Goal: Task Accomplishment & Management: Manage account settings

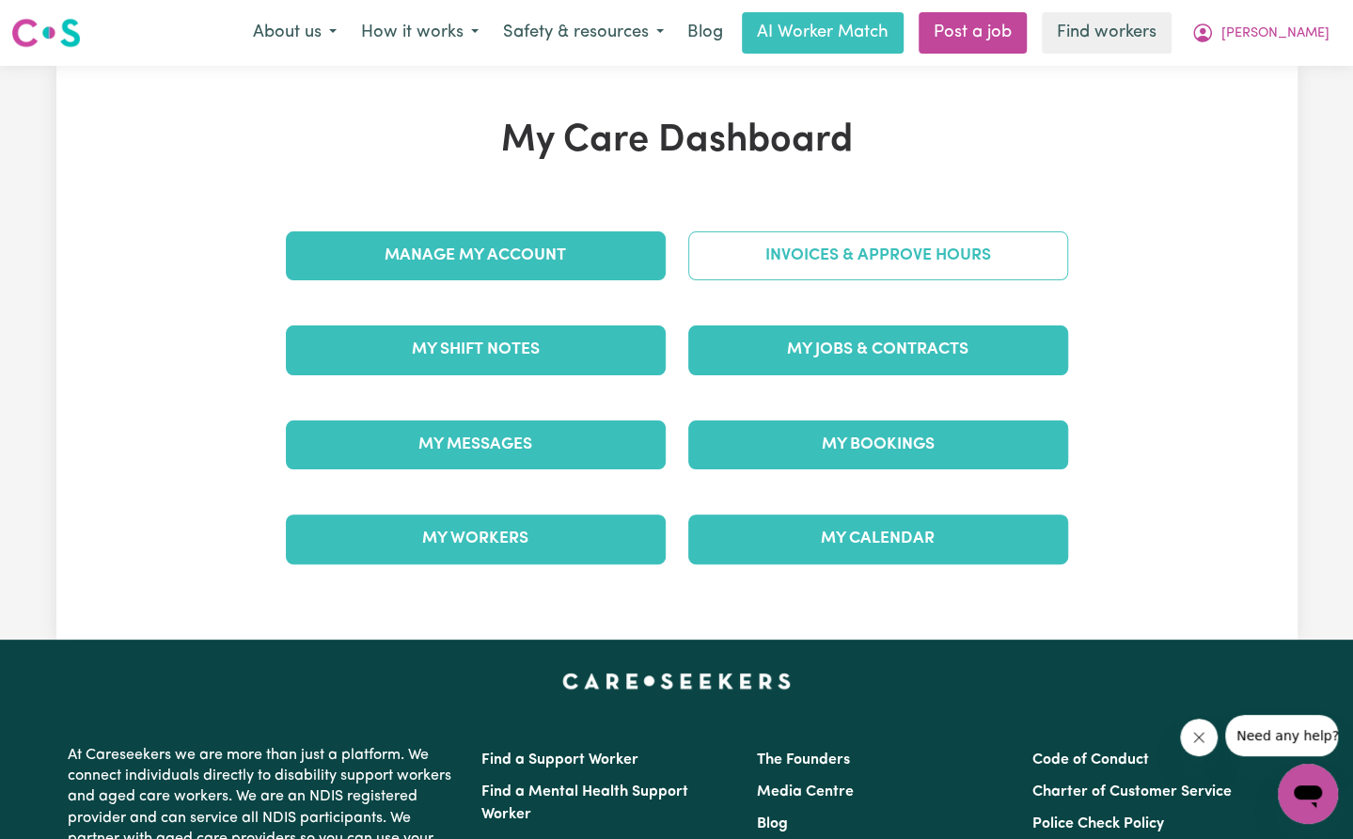
click at [809, 254] on link "Invoices & Approve Hours" at bounding box center [878, 255] width 380 height 49
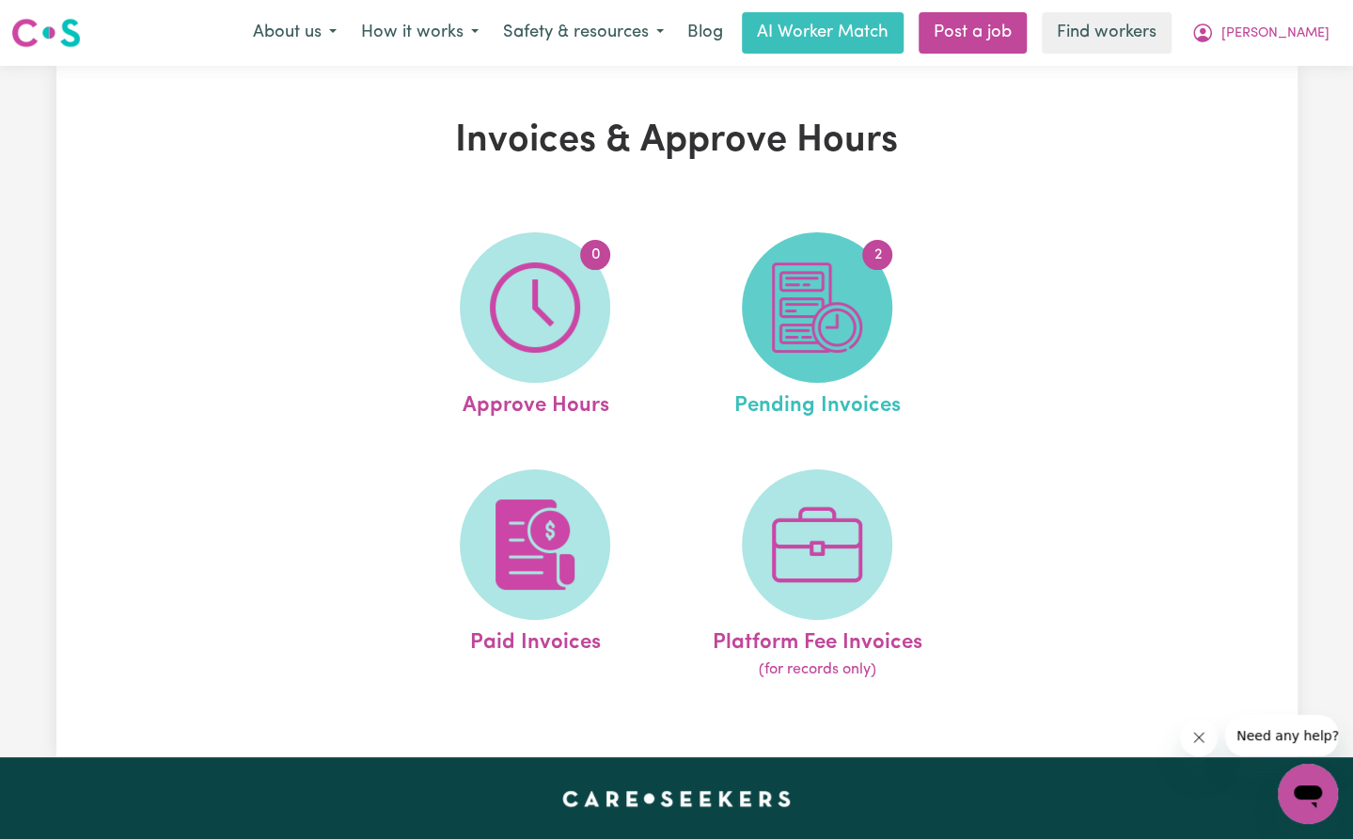
click at [786, 298] on img at bounding box center [817, 307] width 90 height 90
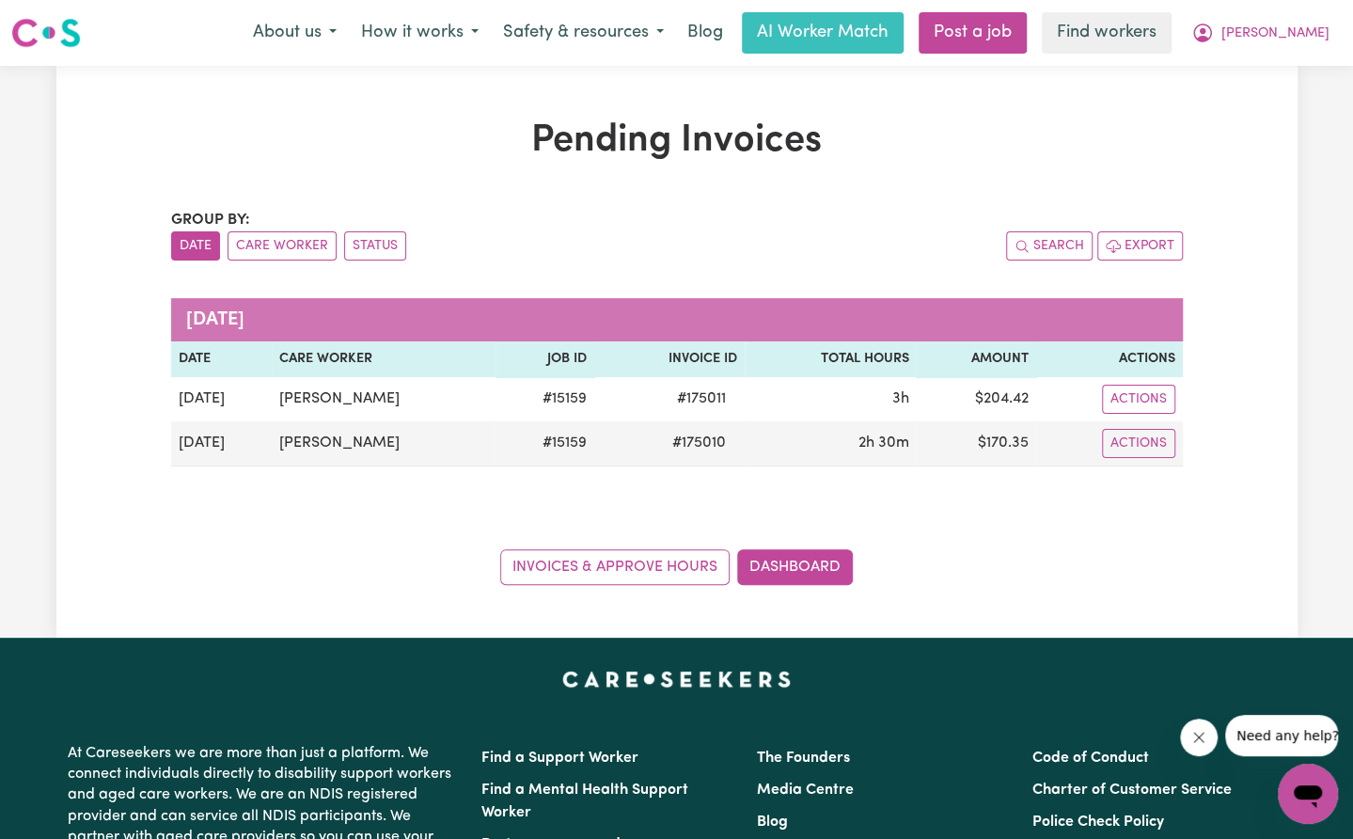
drag, startPoint x: 857, startPoint y: 269, endPoint x: 1258, endPoint y: 200, distance: 406.4
click at [859, 268] on div "Group by: Date Care Worker Status Search Export [DATE] Date Care Worker Job ID …" at bounding box center [677, 397] width 1012 height 376
click at [1329, 28] on button "[PERSON_NAME]" at bounding box center [1260, 32] width 163 height 39
click at [1288, 61] on link "My Dashboard" at bounding box center [1266, 73] width 149 height 36
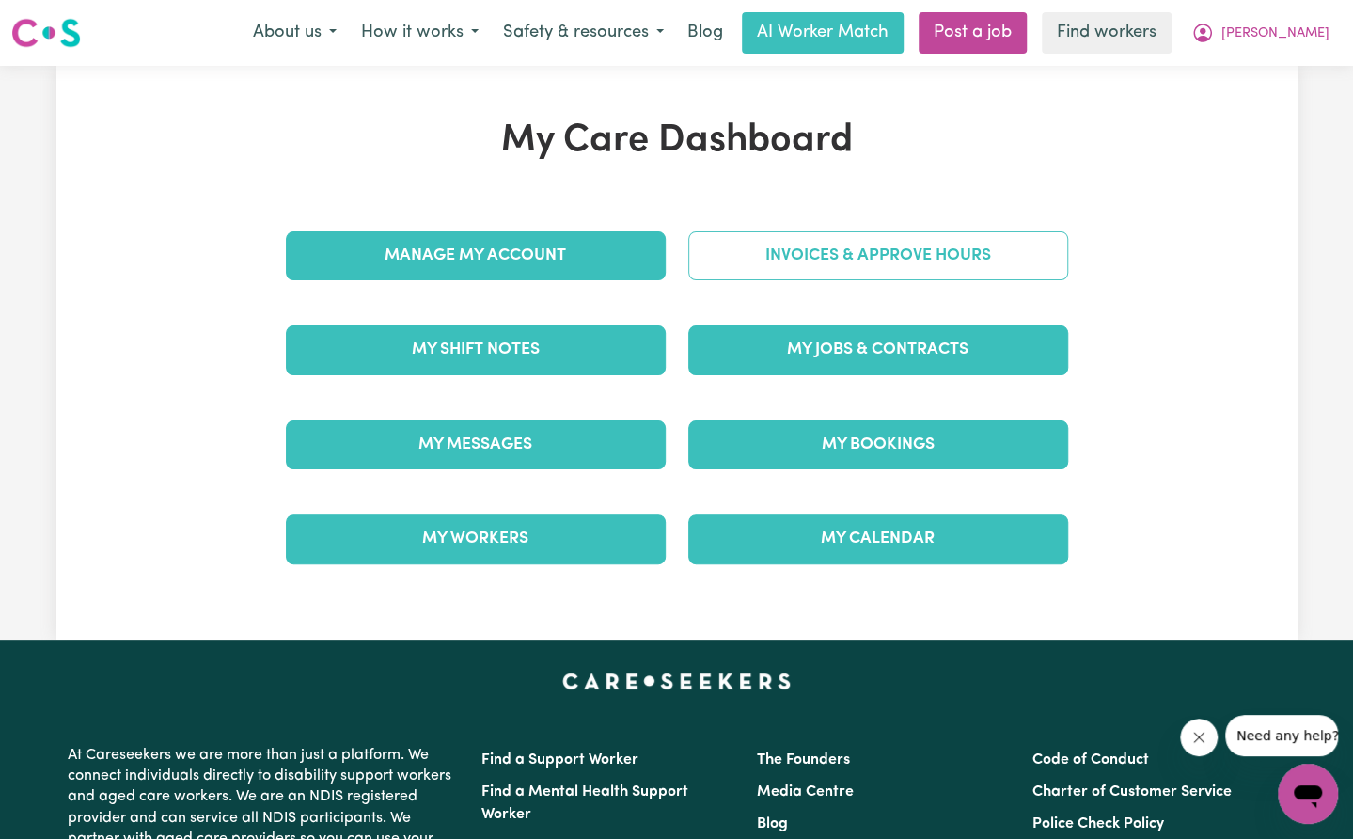
click at [779, 260] on link "Invoices & Approve Hours" at bounding box center [878, 255] width 380 height 49
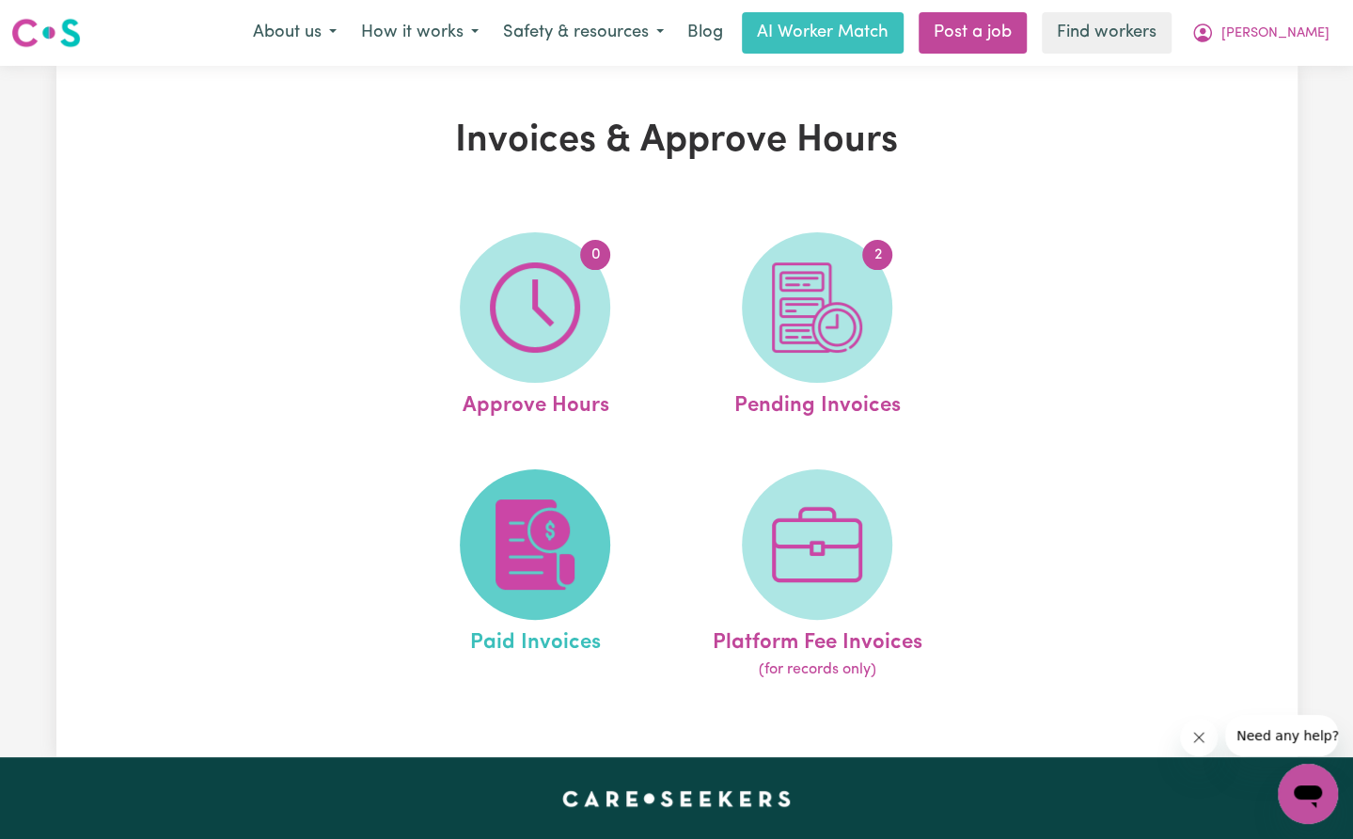
click at [543, 541] on img at bounding box center [535, 544] width 90 height 90
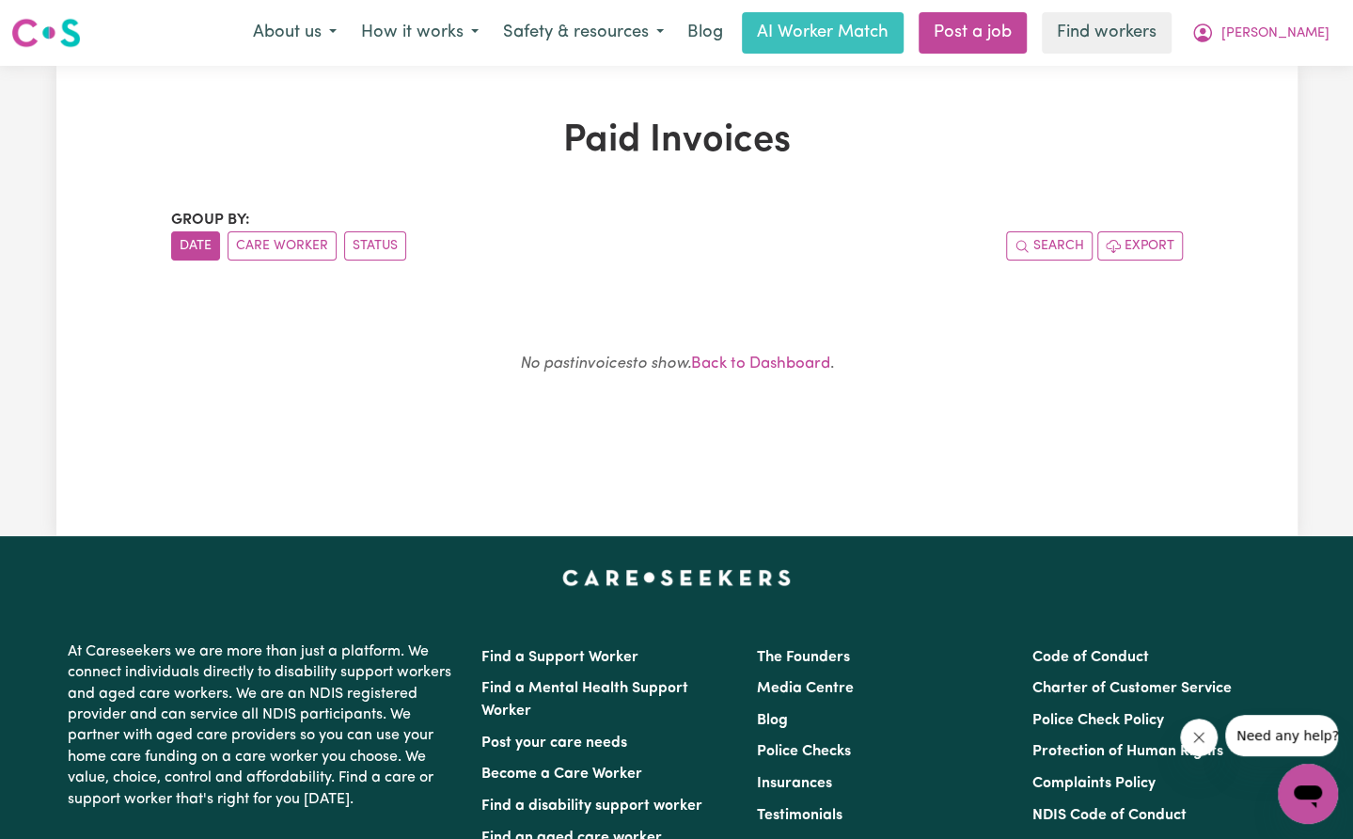
click at [950, 379] on div "No past invoices to show. Back to Dashboard ." at bounding box center [677, 372] width 967 height 133
click at [1298, 37] on button "[PERSON_NAME]" at bounding box center [1260, 32] width 163 height 39
click at [1295, 93] on link "Logout" at bounding box center [1266, 108] width 149 height 36
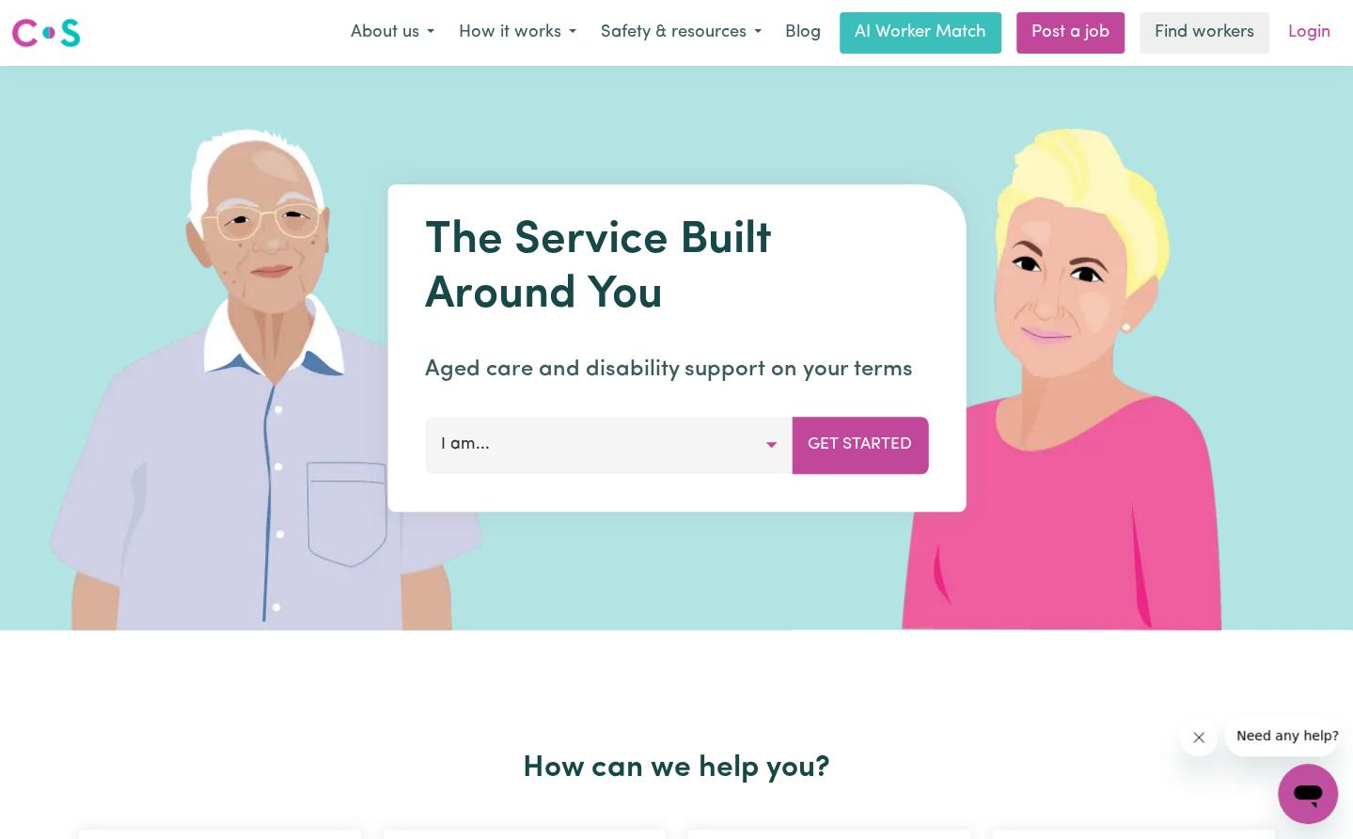
click at [1330, 35] on link "Login" at bounding box center [1309, 32] width 65 height 41
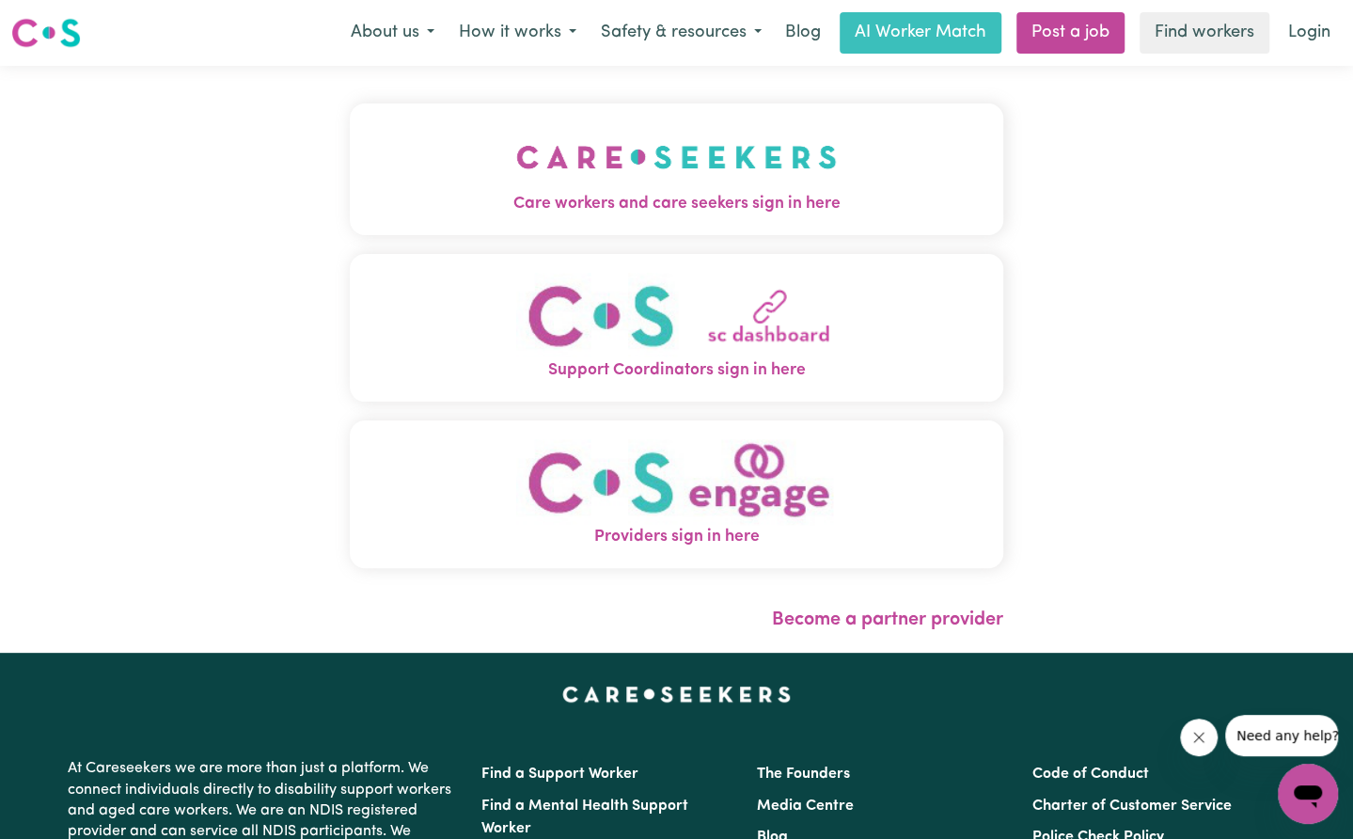
click at [681, 178] on img "Care workers and care seekers sign in here" at bounding box center [676, 157] width 321 height 70
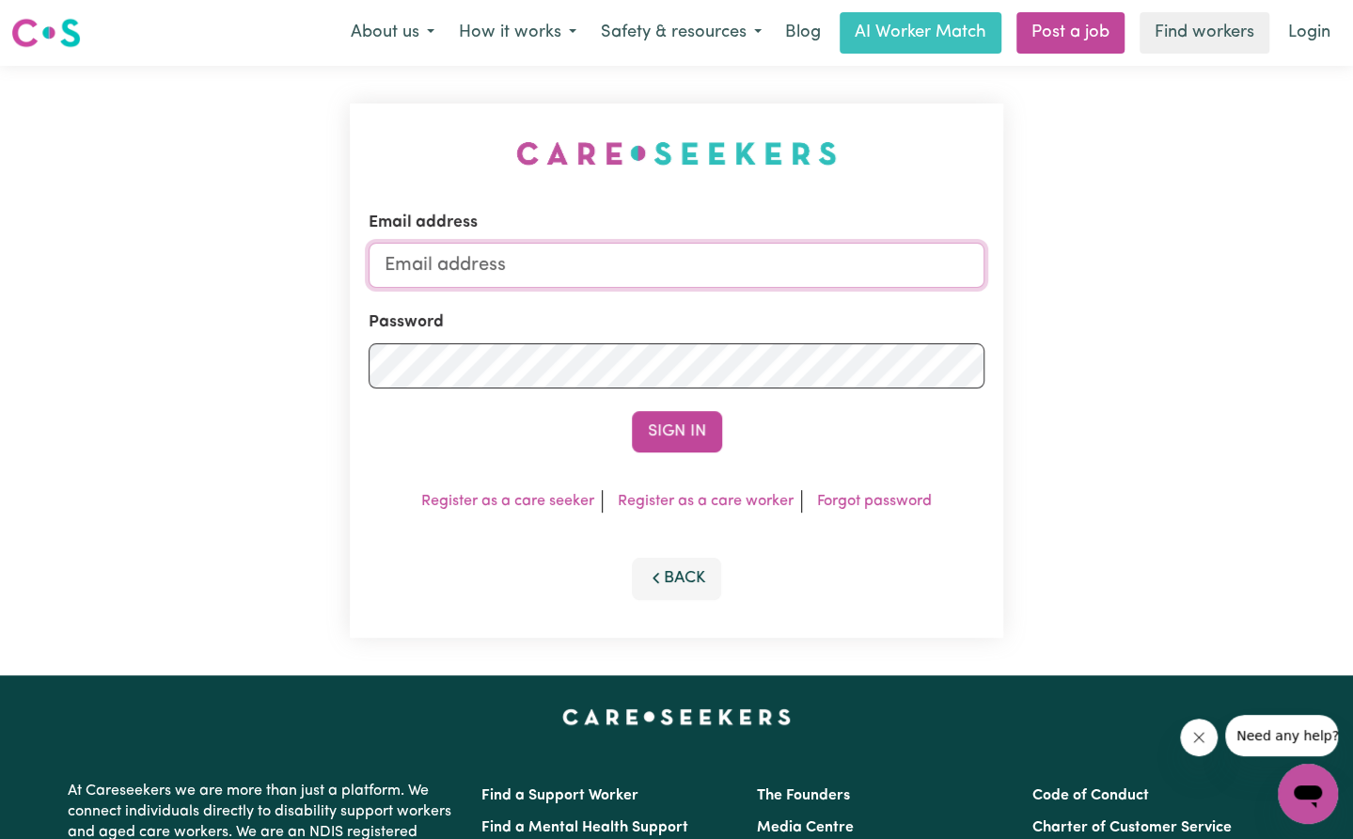
click at [699, 247] on input "Email address" at bounding box center [677, 265] width 617 height 45
drag, startPoint x: 481, startPoint y: 273, endPoint x: 888, endPoint y: 311, distance: 408.0
click at [877, 303] on form "Email address [EMAIL_ADDRESS][PERSON_NAME][DOMAIN_NAME] Password Sign In" at bounding box center [677, 332] width 617 height 242
type input "superuser~[EMAIL_ADDRESS][DOMAIN_NAME]"
click at [685, 435] on button "Sign In" at bounding box center [677, 431] width 90 height 41
